Goal: Check status: Check status

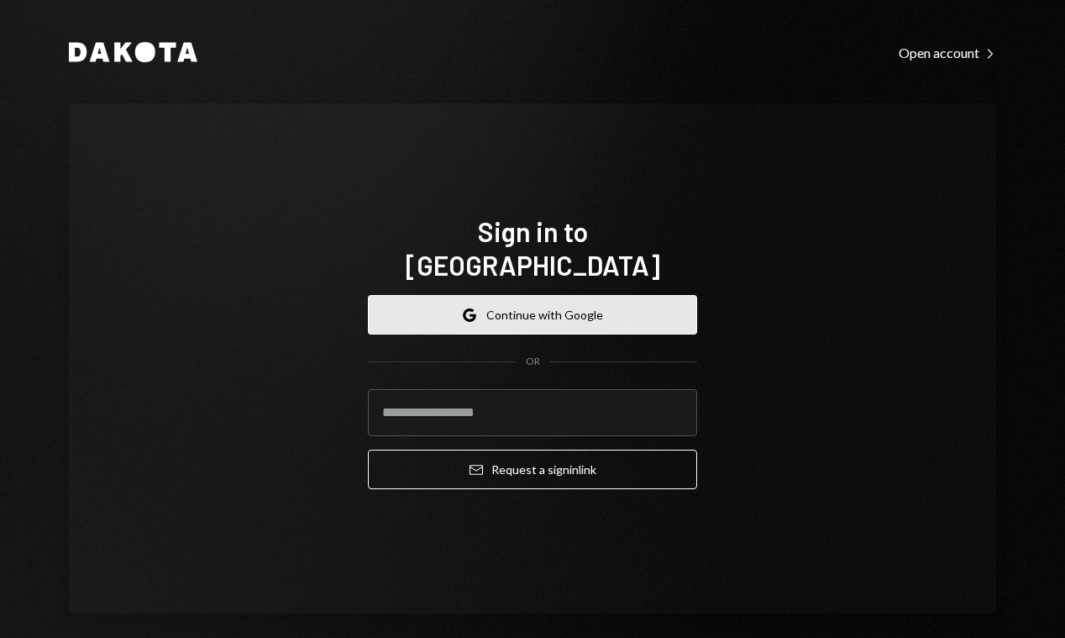
click at [561, 295] on button "Google Continue with Google" at bounding box center [532, 314] width 329 height 39
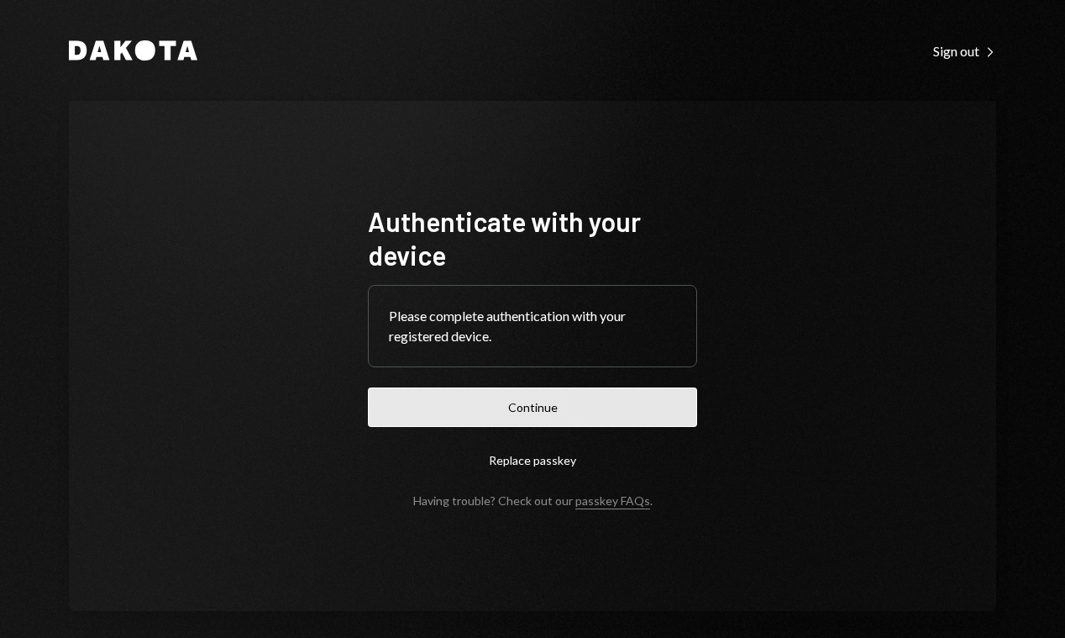
click at [524, 403] on button "Continue" at bounding box center [532, 406] width 329 height 39
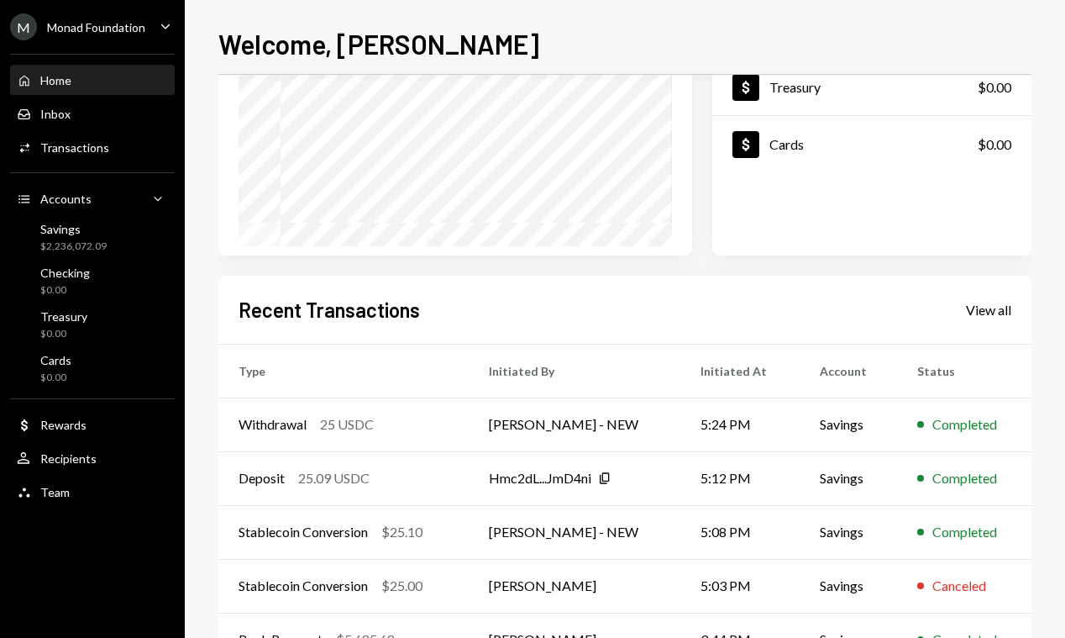
scroll to position [295, 0]
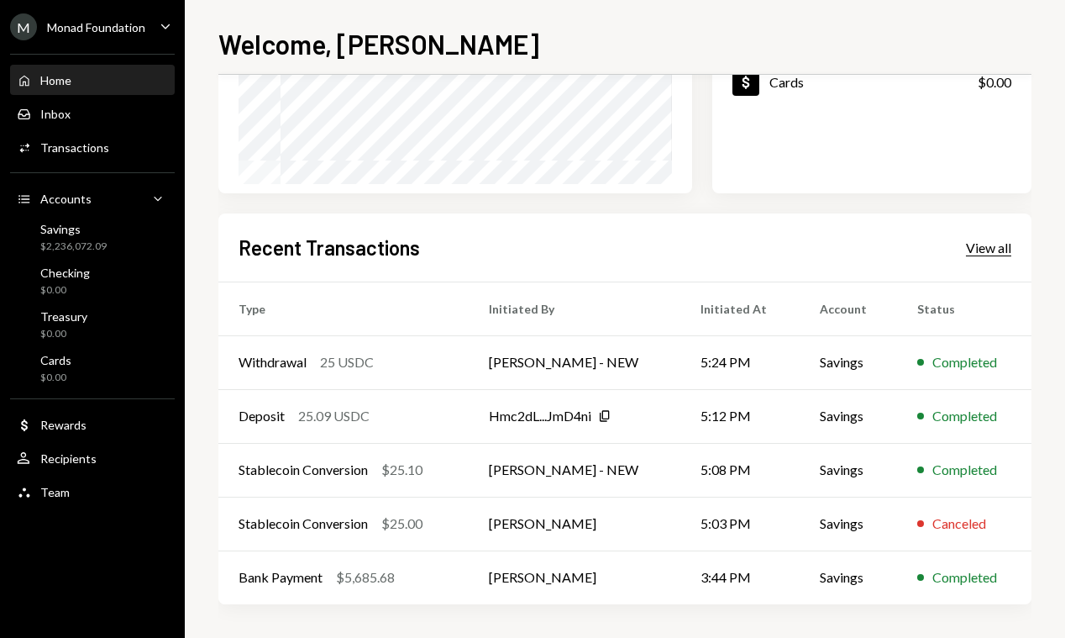
click at [991, 248] on div "View all" at bounding box center [988, 247] width 45 height 17
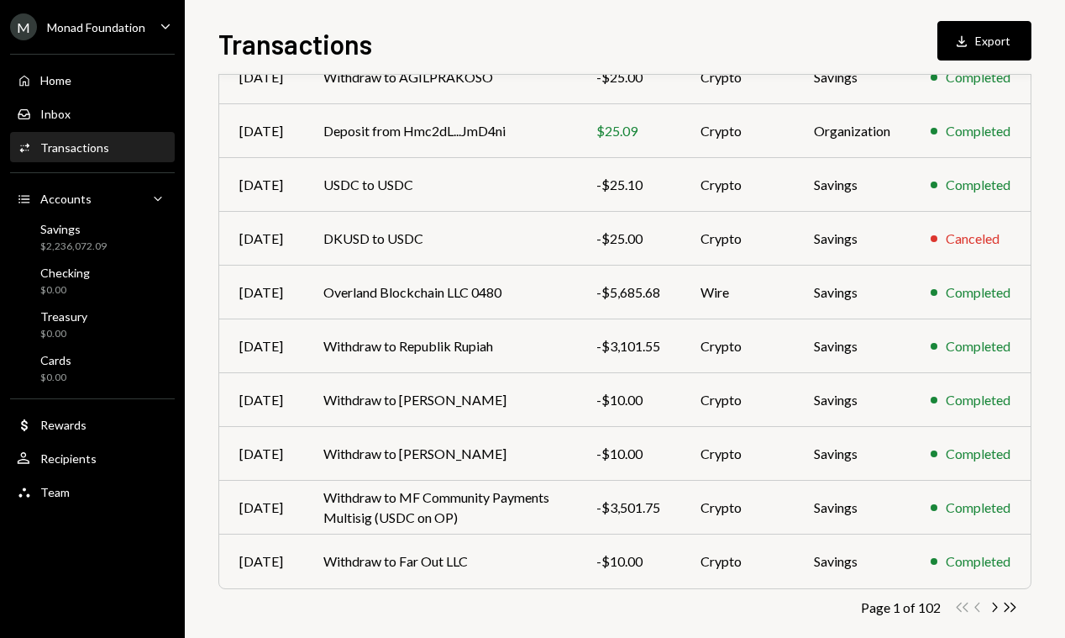
scroll to position [225, 0]
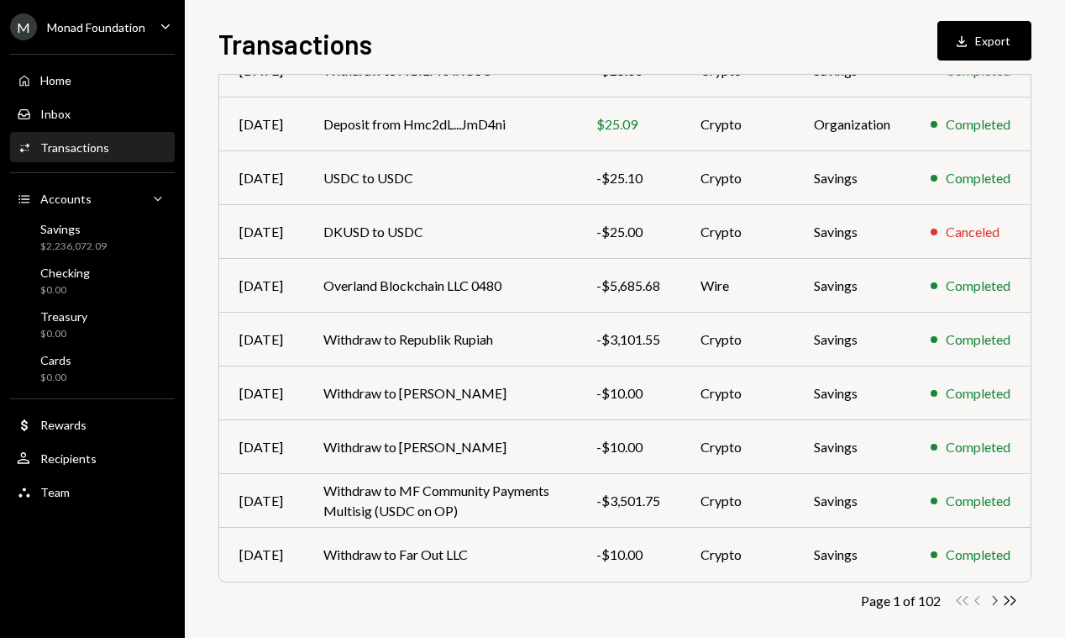
click at [991, 600] on icon "Chevron Right" at bounding box center [994, 600] width 16 height 16
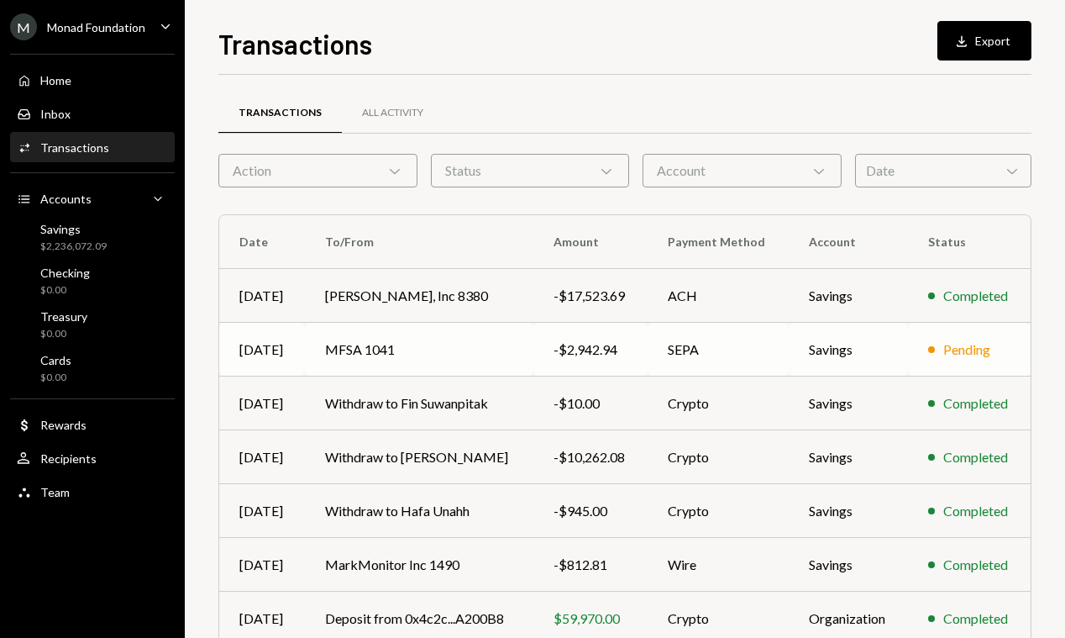
click at [483, 339] on td "MFSA 1041" at bounding box center [419, 350] width 229 height 54
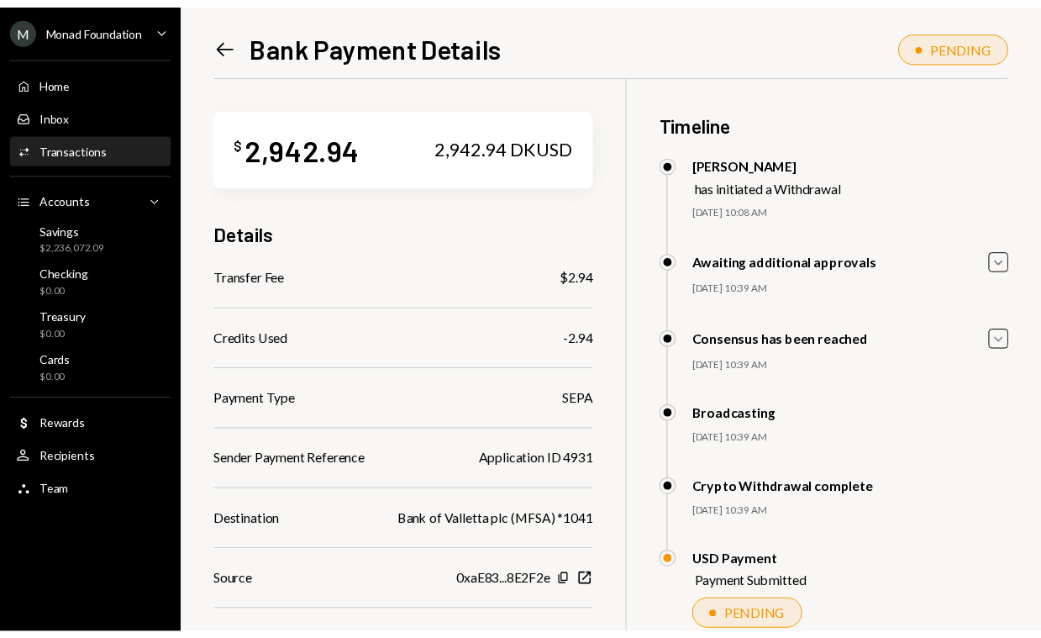
scroll to position [77, 0]
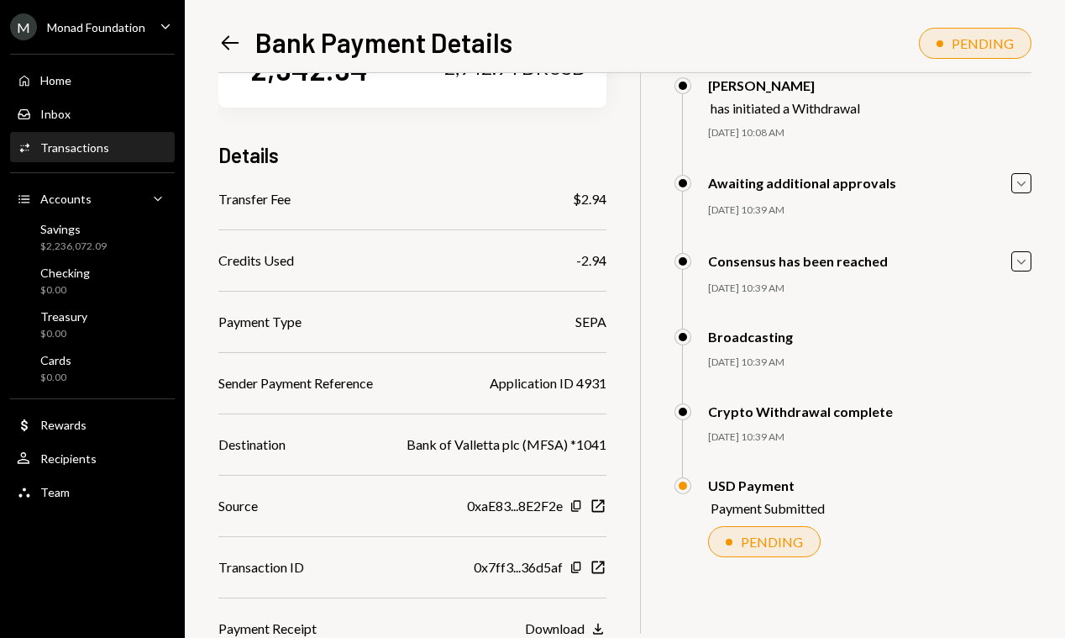
click at [586, 624] on button "Download Download" at bounding box center [566, 629] width 82 height 18
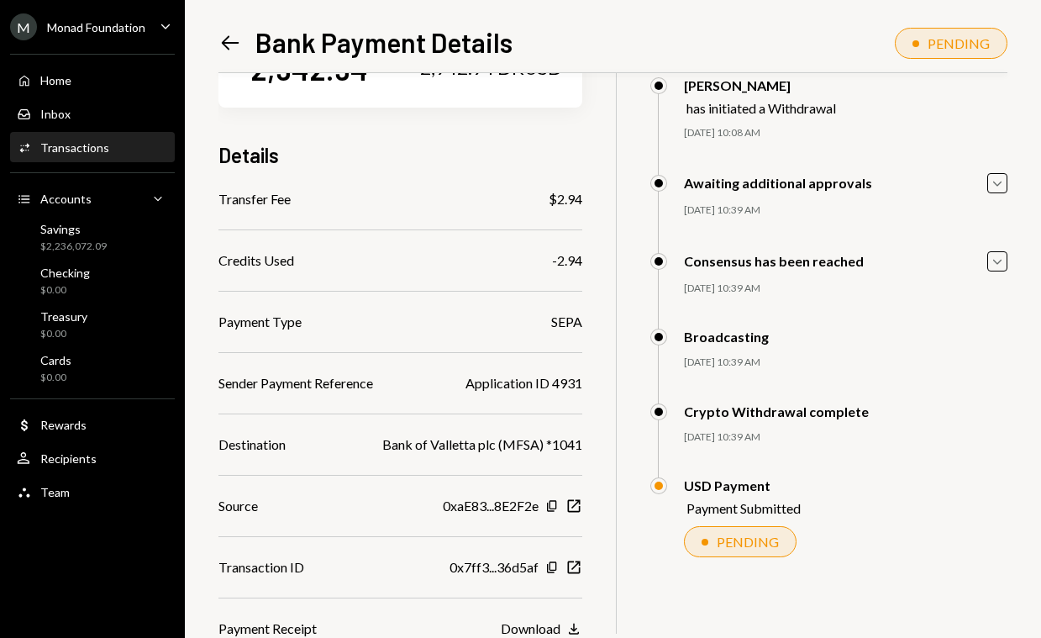
click at [228, 29] on link "Left Arrow" at bounding box center [230, 42] width 24 height 26
